Goal: Obtain resource: Obtain resource

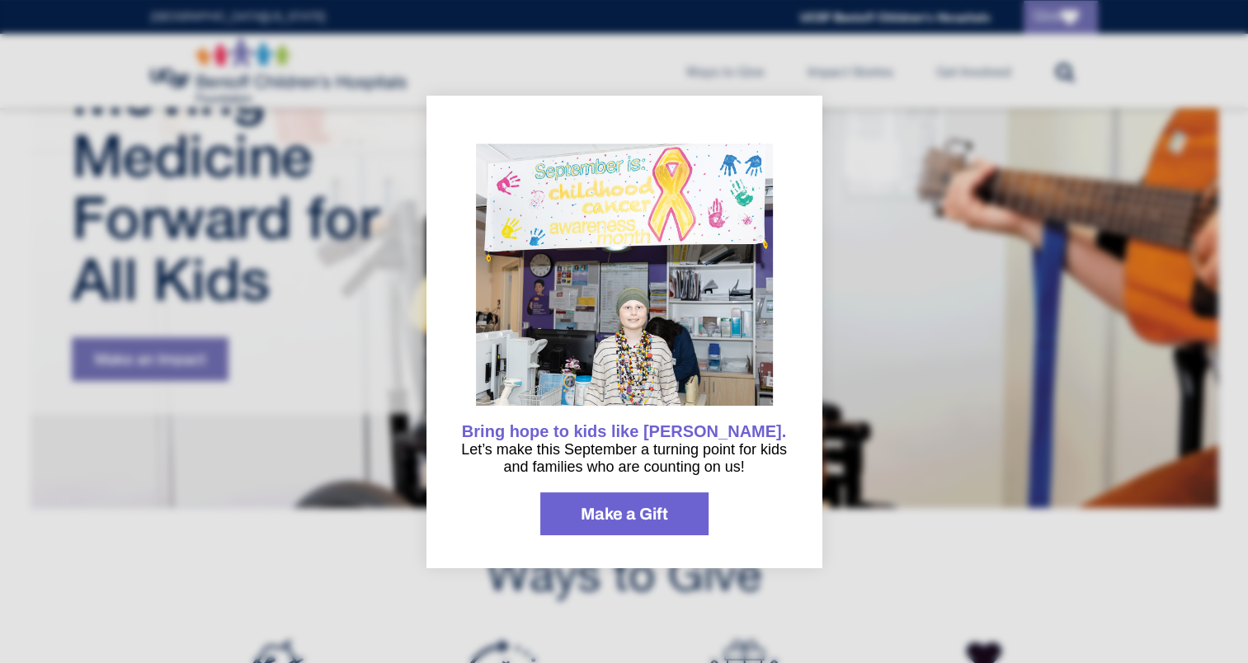
scroll to position [178, 0]
click at [907, 612] on div at bounding box center [624, 331] width 1248 height 663
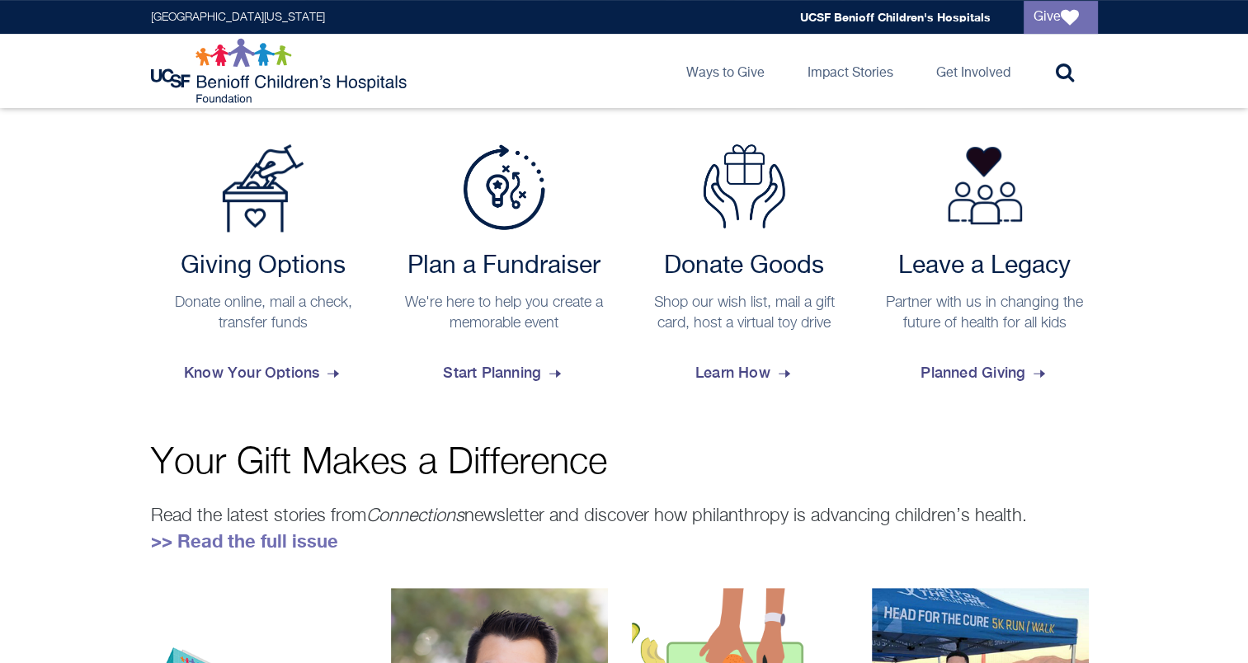
scroll to position [637, 0]
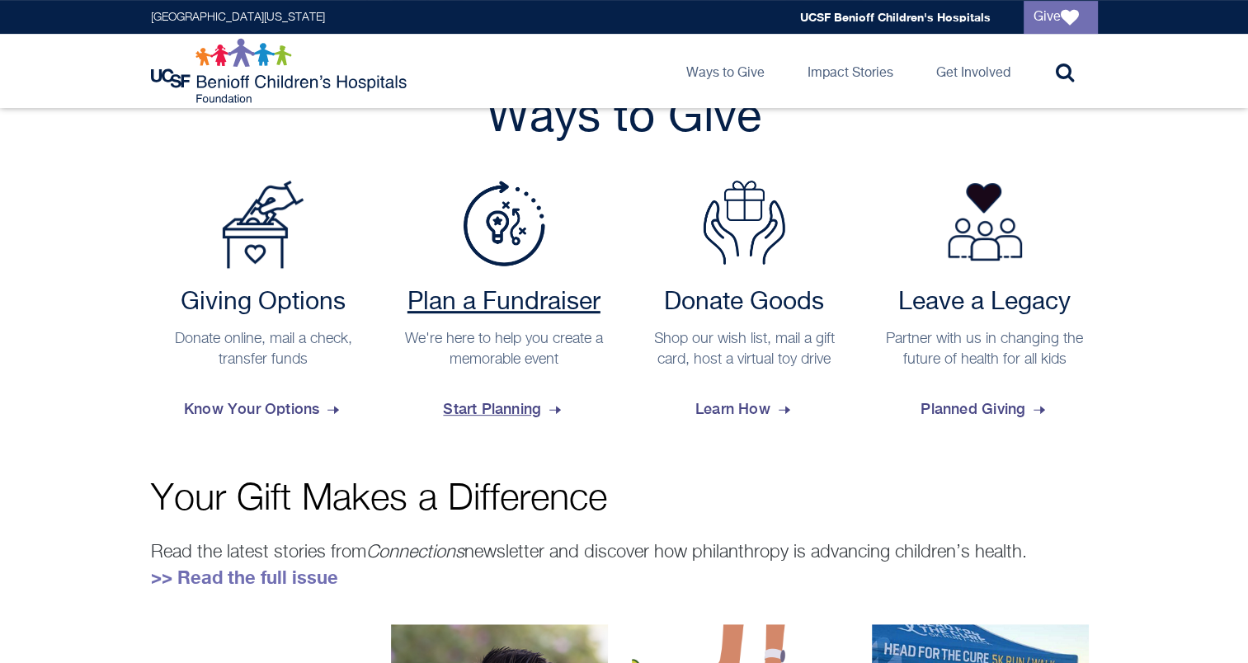
click at [505, 410] on span "Start Planning" at bounding box center [503, 409] width 121 height 45
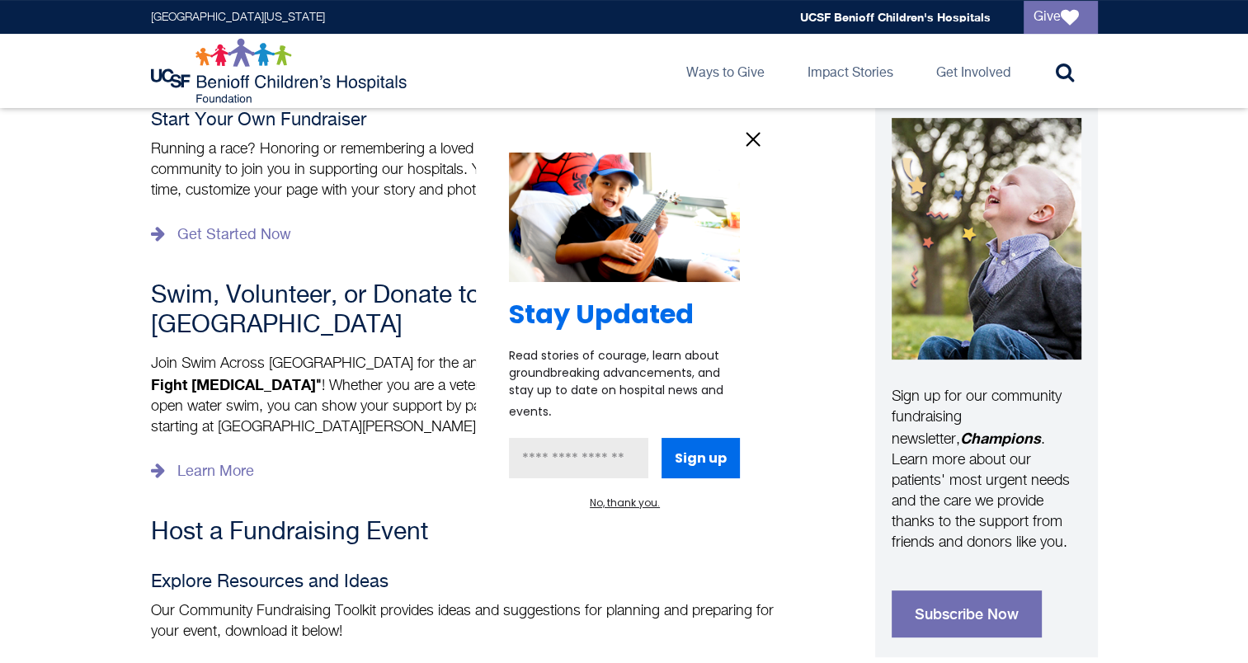
scroll to position [391, 0]
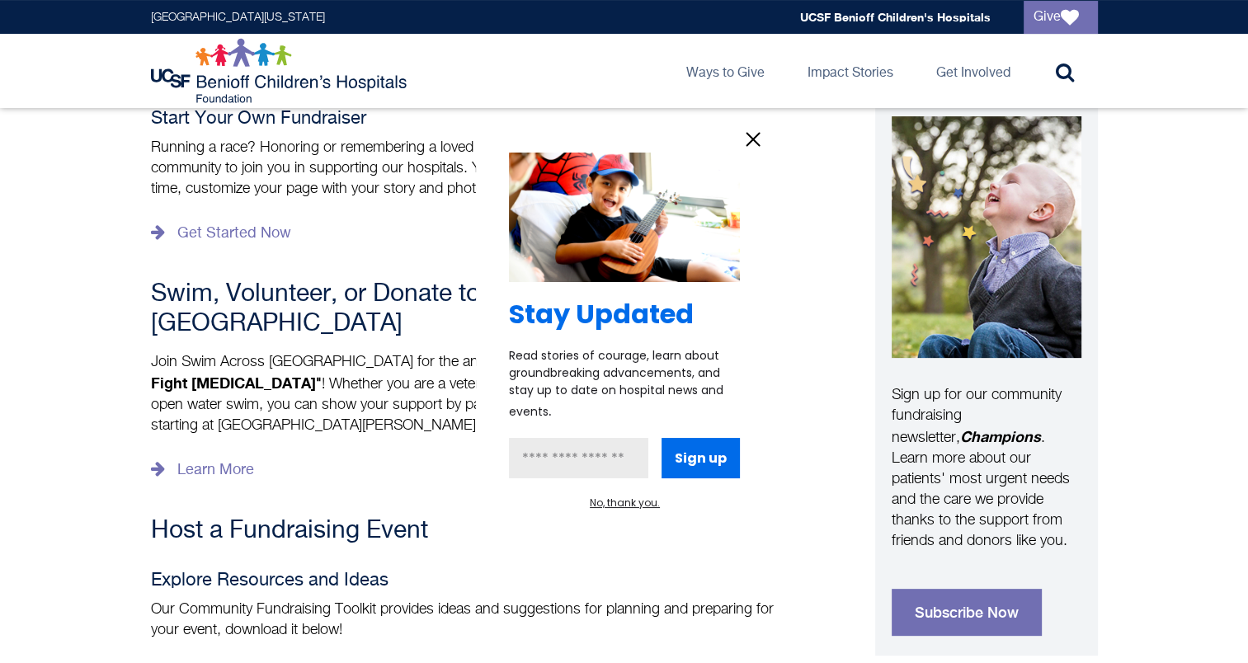
click at [755, 144] on icon "information" at bounding box center [753, 139] width 25 height 25
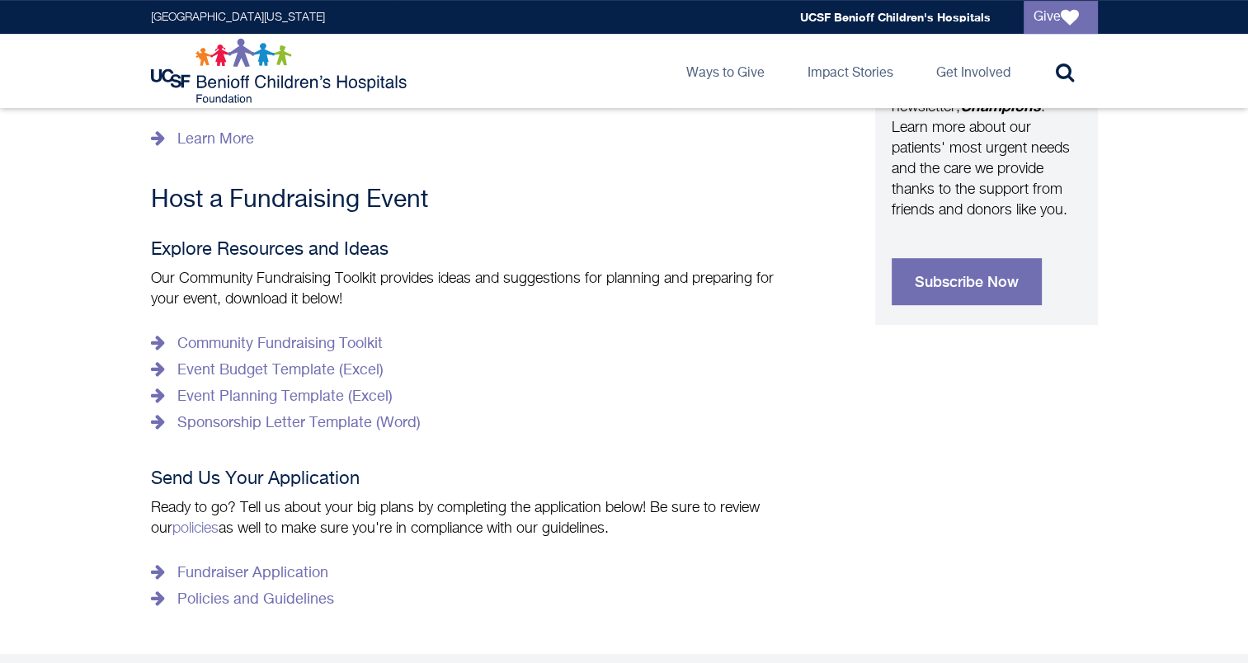
scroll to position [723, 0]
click at [307, 383] on link "Event Planning Template (Excel)" at bounding box center [272, 396] width 242 height 26
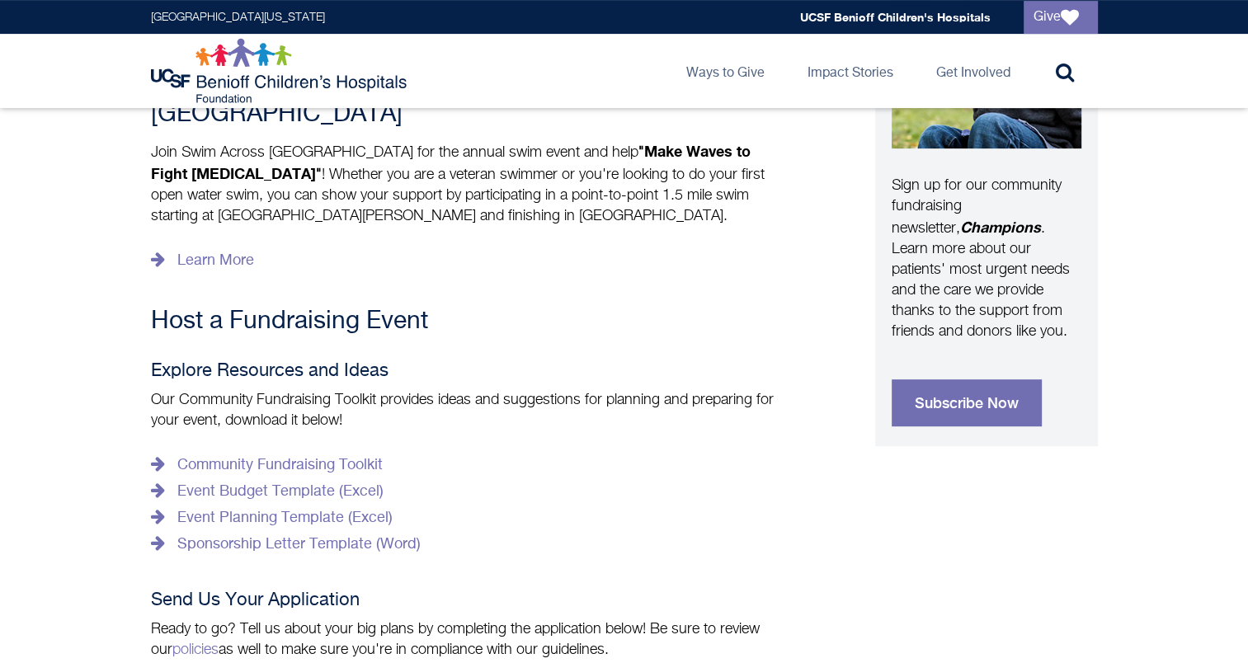
scroll to position [592, 0]
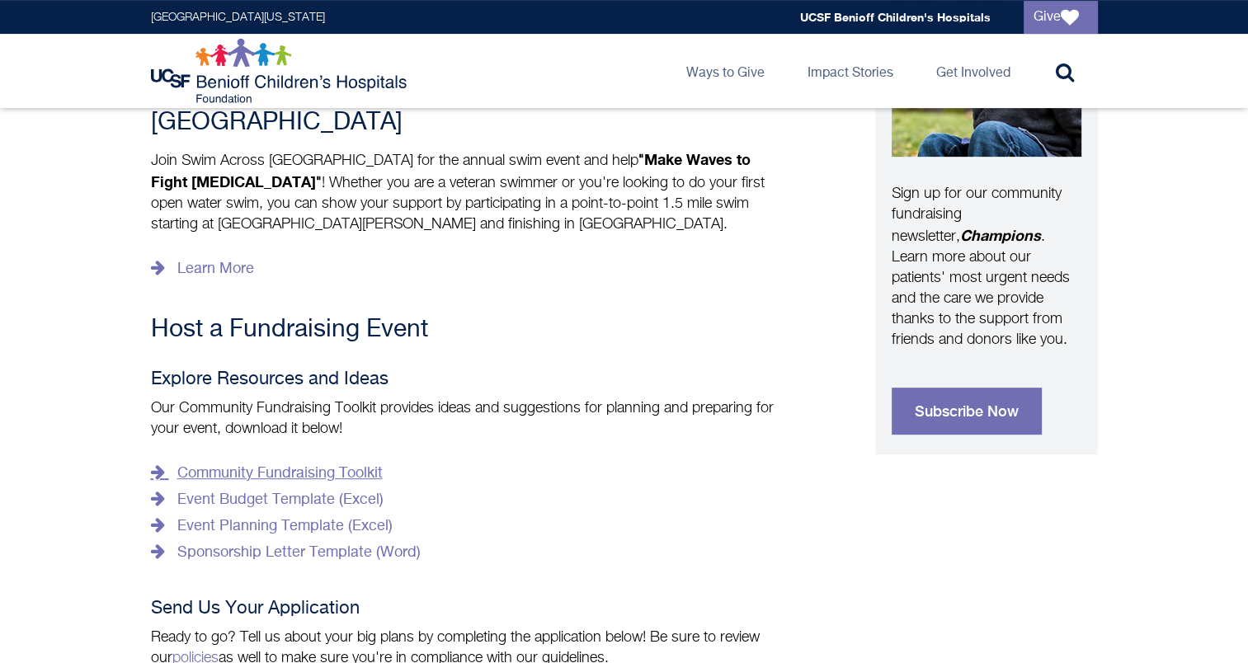
click at [363, 460] on link "Community Fundraising Toolkit" at bounding box center [267, 473] width 232 height 26
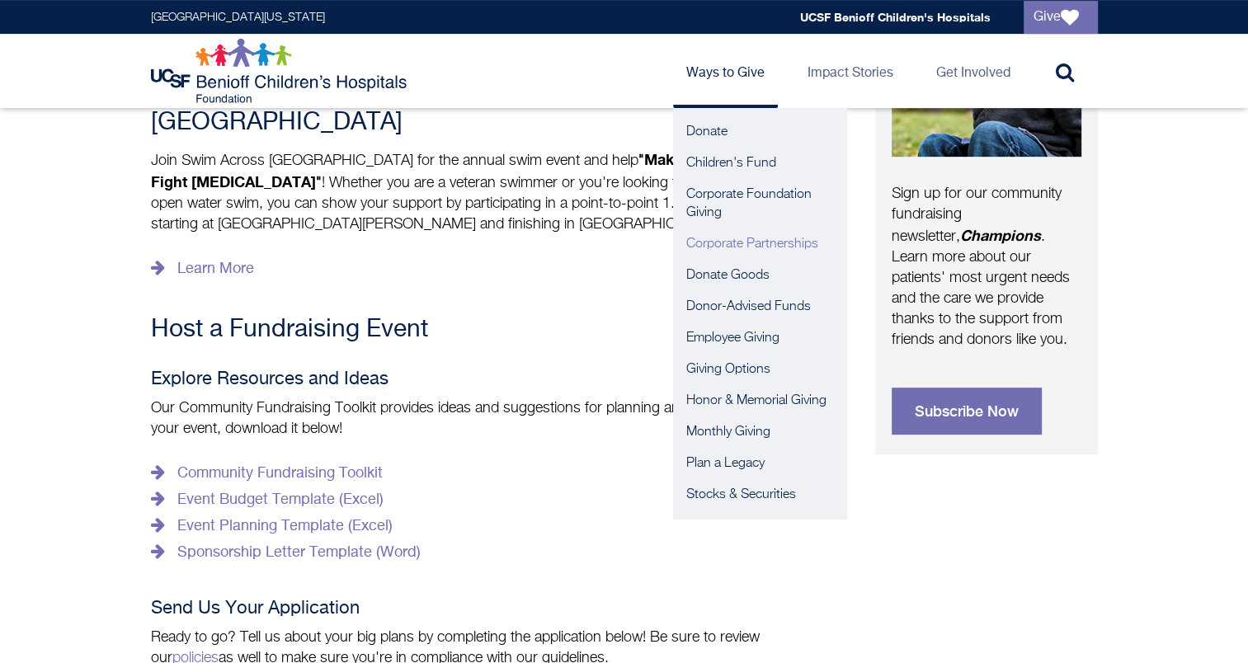
click at [733, 246] on link "Corporate Partnerships" at bounding box center [759, 243] width 173 height 31
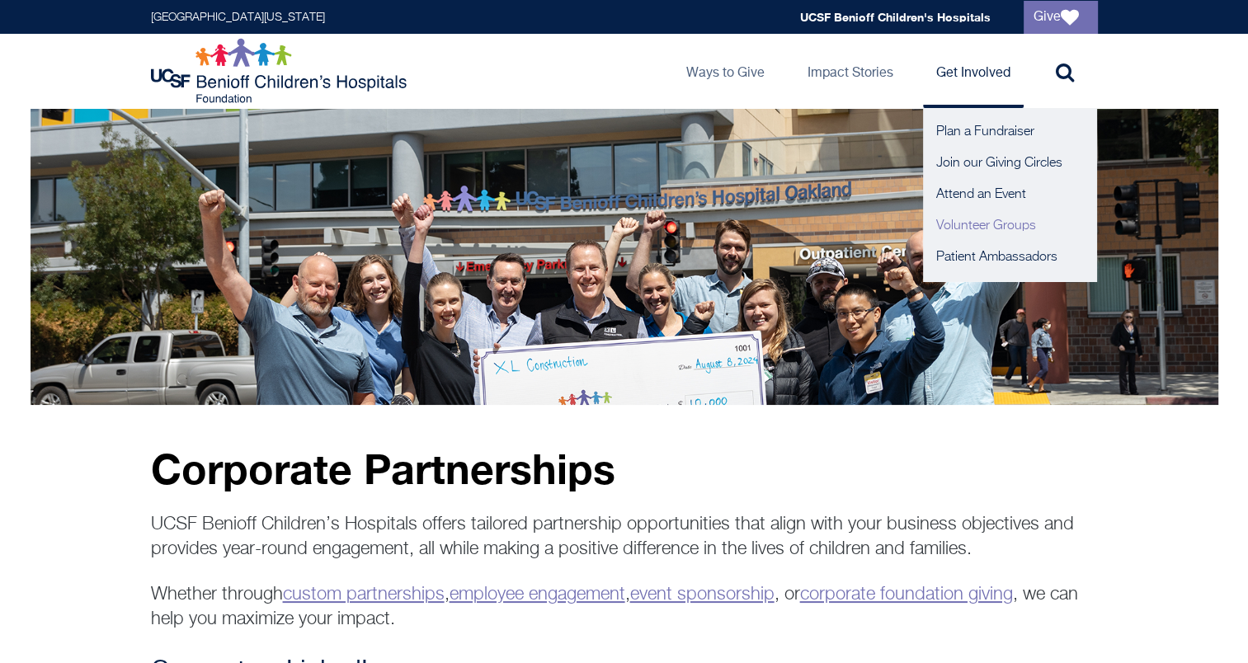
click at [954, 223] on link "Volunteer Groups" at bounding box center [1009, 225] width 173 height 31
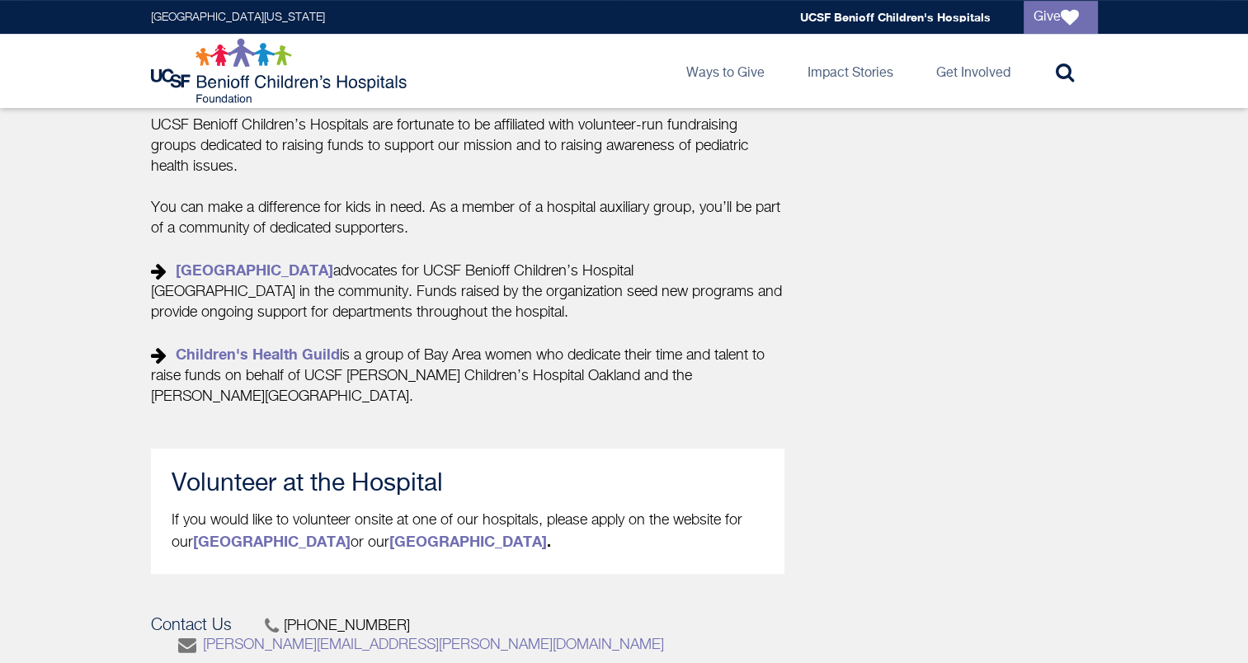
scroll to position [656, 0]
click at [495, 538] on link "[GEOGRAPHIC_DATA]" at bounding box center [468, 542] width 158 height 18
